Goal: Task Accomplishment & Management: Use online tool/utility

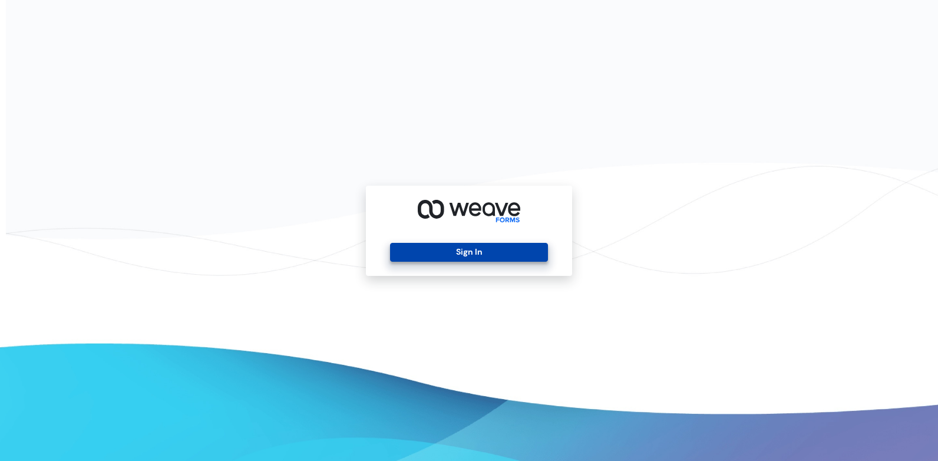
click at [435, 250] on button "Sign In" at bounding box center [468, 252] width 157 height 19
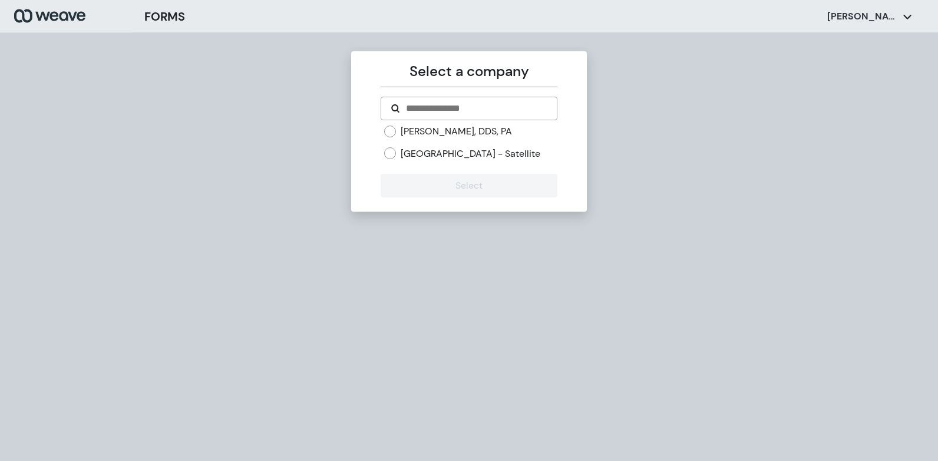
click at [411, 133] on label "[PERSON_NAME], DDS, PA" at bounding box center [456, 131] width 111 height 13
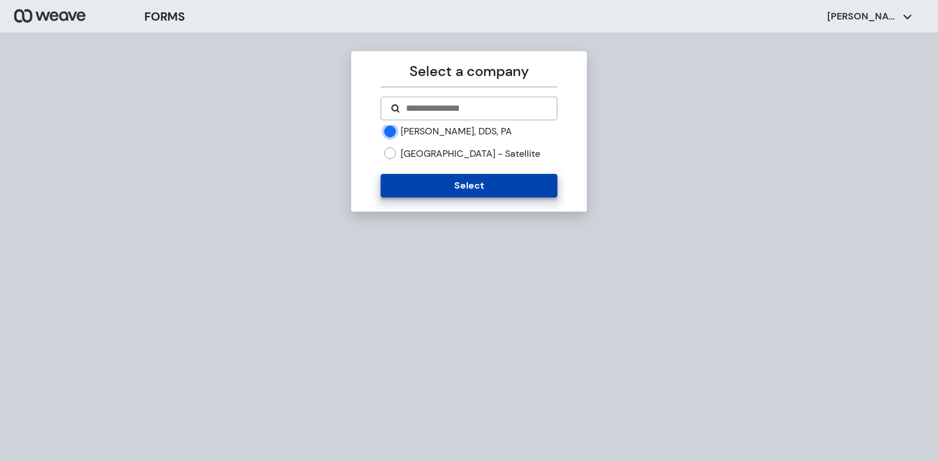
click at [415, 197] on button "Select" at bounding box center [469, 186] width 176 height 24
